Goal: Check status: Check status

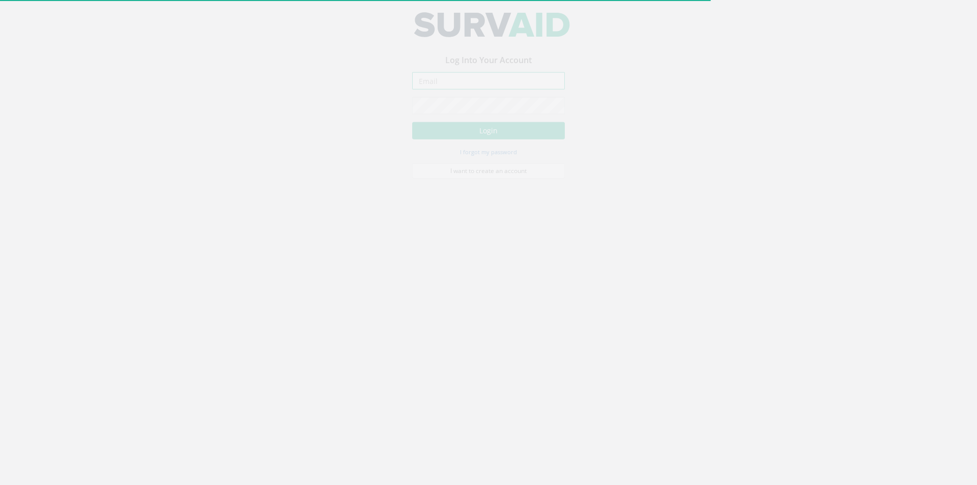
type input "[PERSON_NAME][EMAIL_ADDRESS][PERSON_NAME][DOMAIN_NAME]"
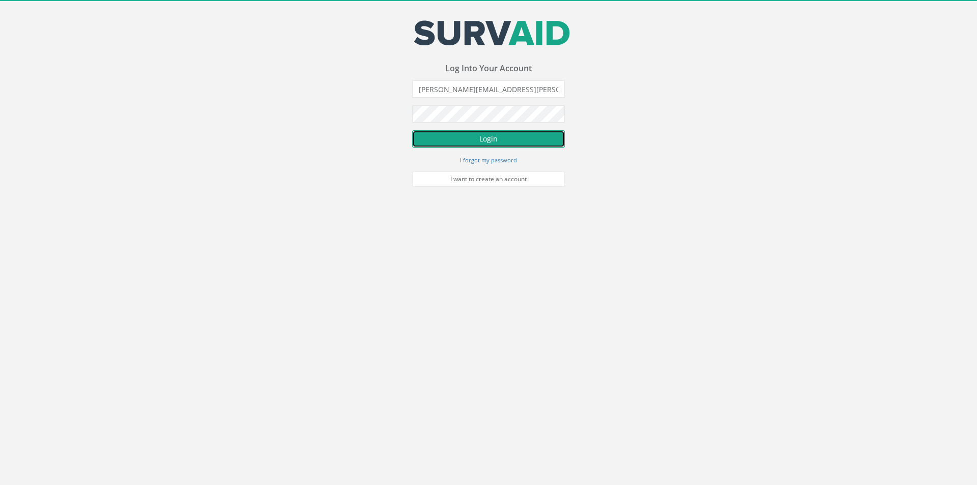
click at [452, 142] on button "Login" at bounding box center [488, 138] width 153 height 17
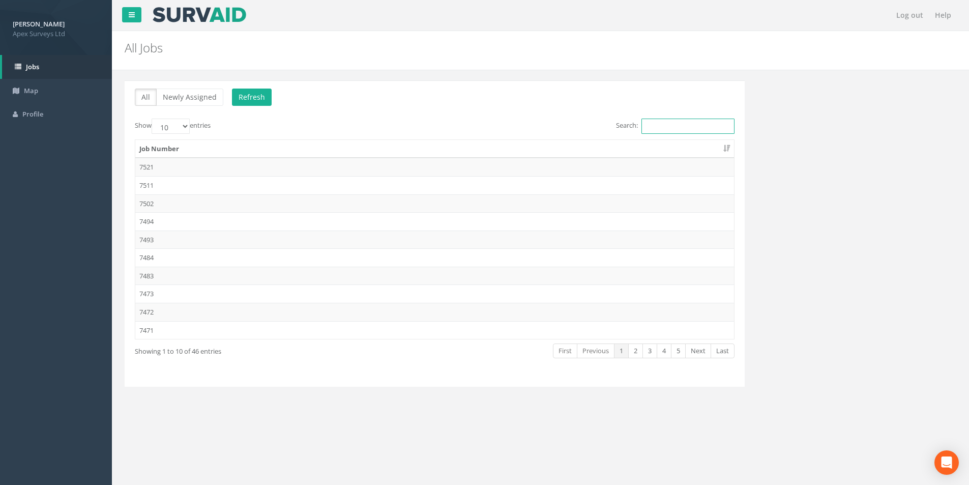
click at [664, 125] on input "Search:" at bounding box center [688, 126] width 93 height 15
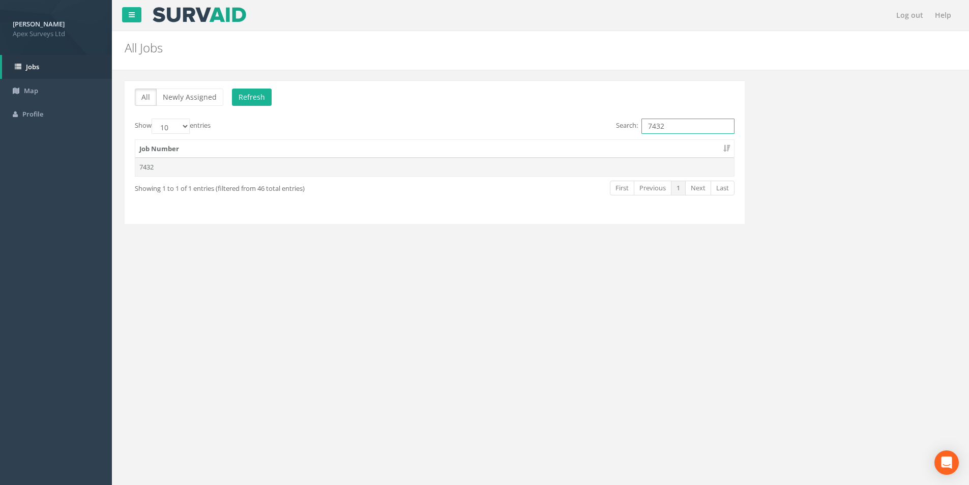
type input "7432"
click at [518, 162] on td "7432" at bounding box center [434, 167] width 599 height 18
